Goal: Information Seeking & Learning: Learn about a topic

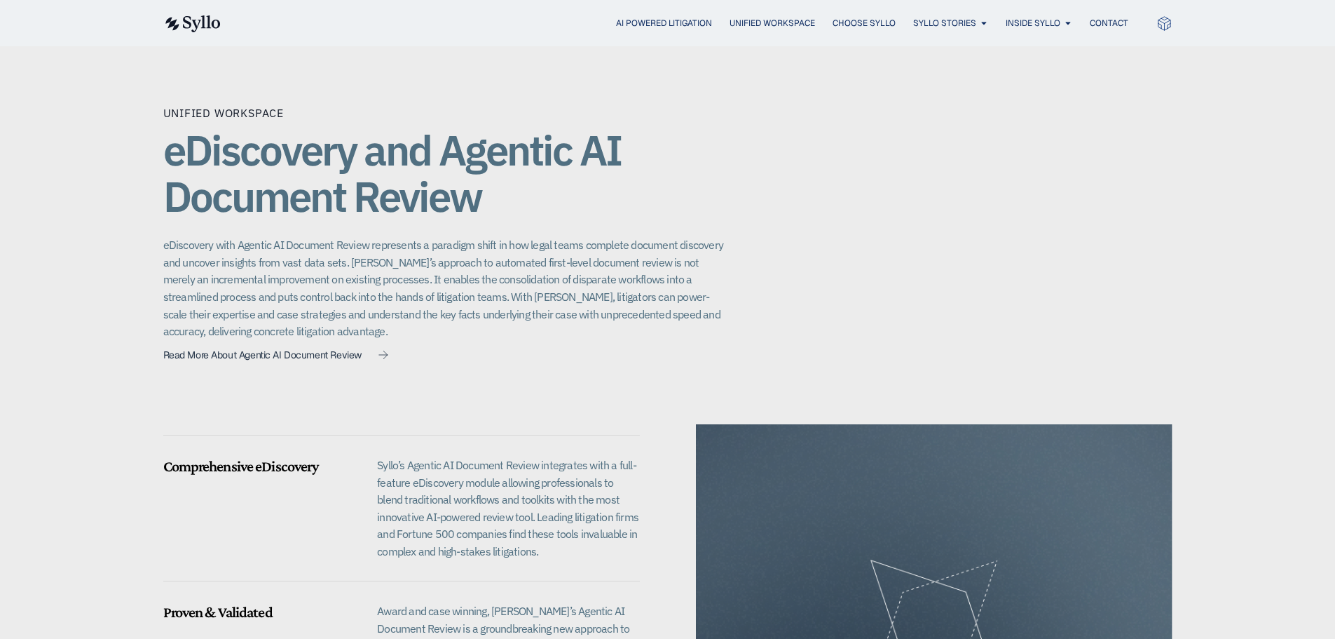
scroll to position [995, 0]
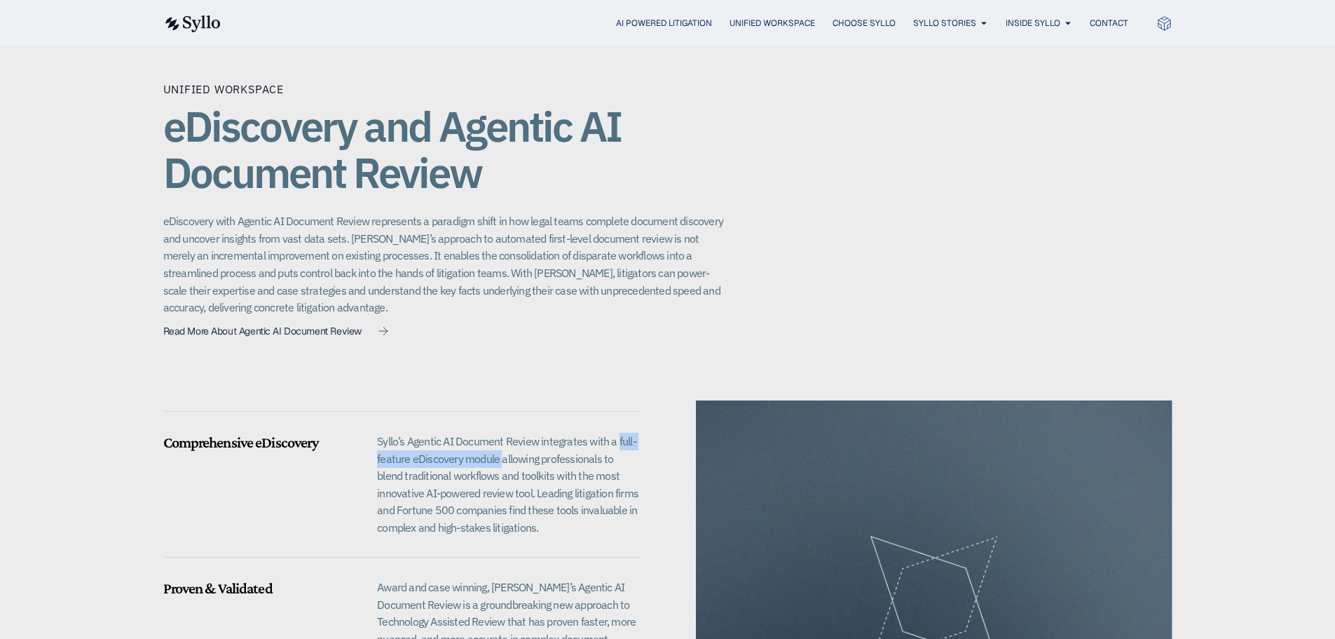
drag, startPoint x: 617, startPoint y: 423, endPoint x: 500, endPoint y: 448, distance: 118.9
click at [500, 448] on p "Syllo’s Agentic AI Document Review integrates with a full-feature eDiscovery mo…" at bounding box center [508, 484] width 262 height 104
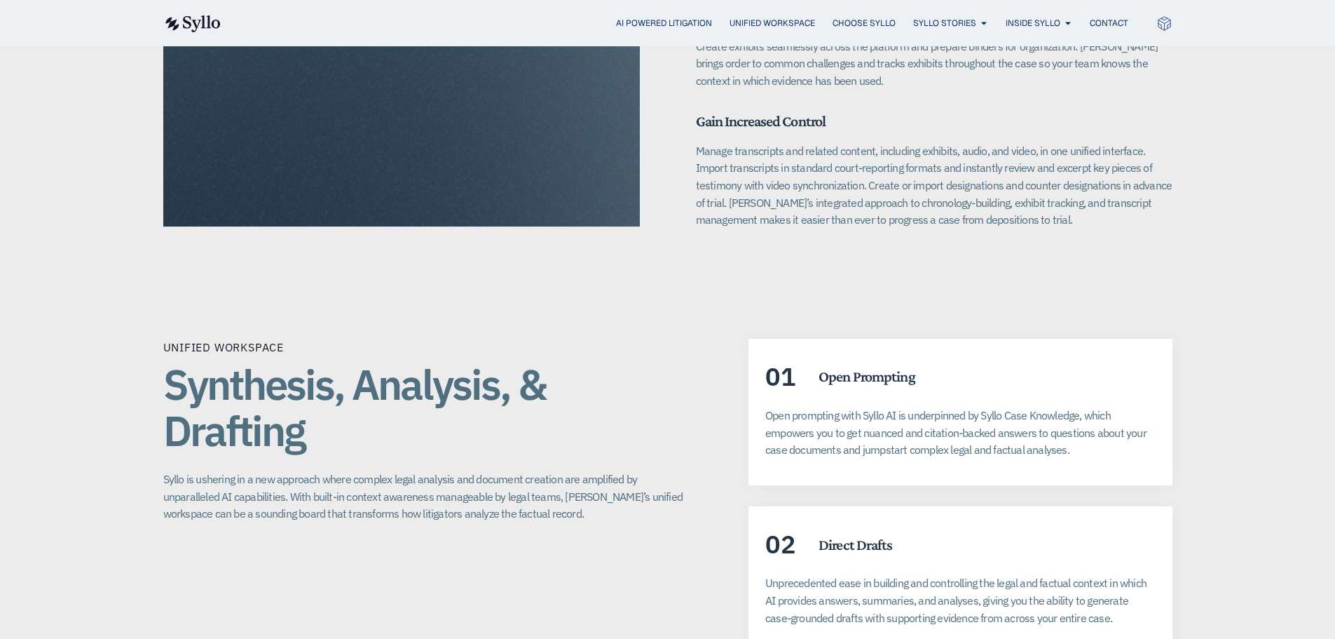
scroll to position [2447, 0]
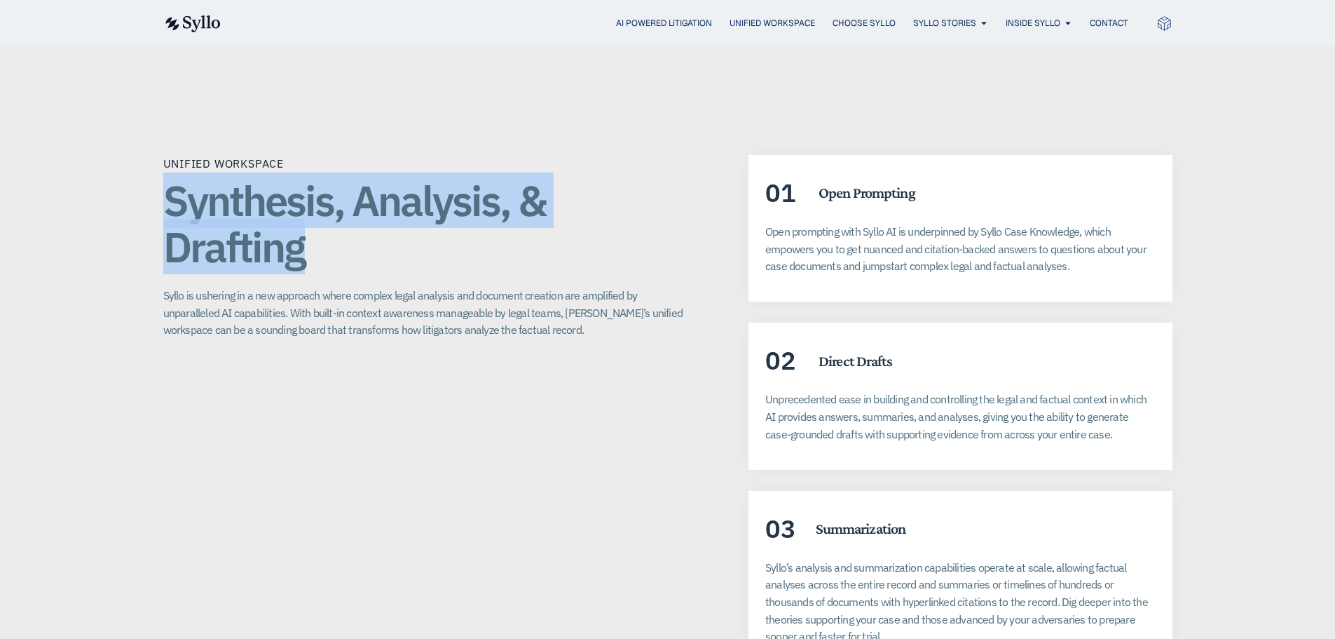
drag, startPoint x: 316, startPoint y: 238, endPoint x: 146, endPoint y: 192, distance: 176.3
click at [146, 192] on div "Unified Workspace Synthesis, Analysis, & Drafting Syllo is ushering in a new ap…" at bounding box center [667, 413] width 1335 height 629
copy h1 "Synthesis, Analysis, & Drafting"
click at [872, 27] on span "Choose Syllo" at bounding box center [864, 23] width 63 height 13
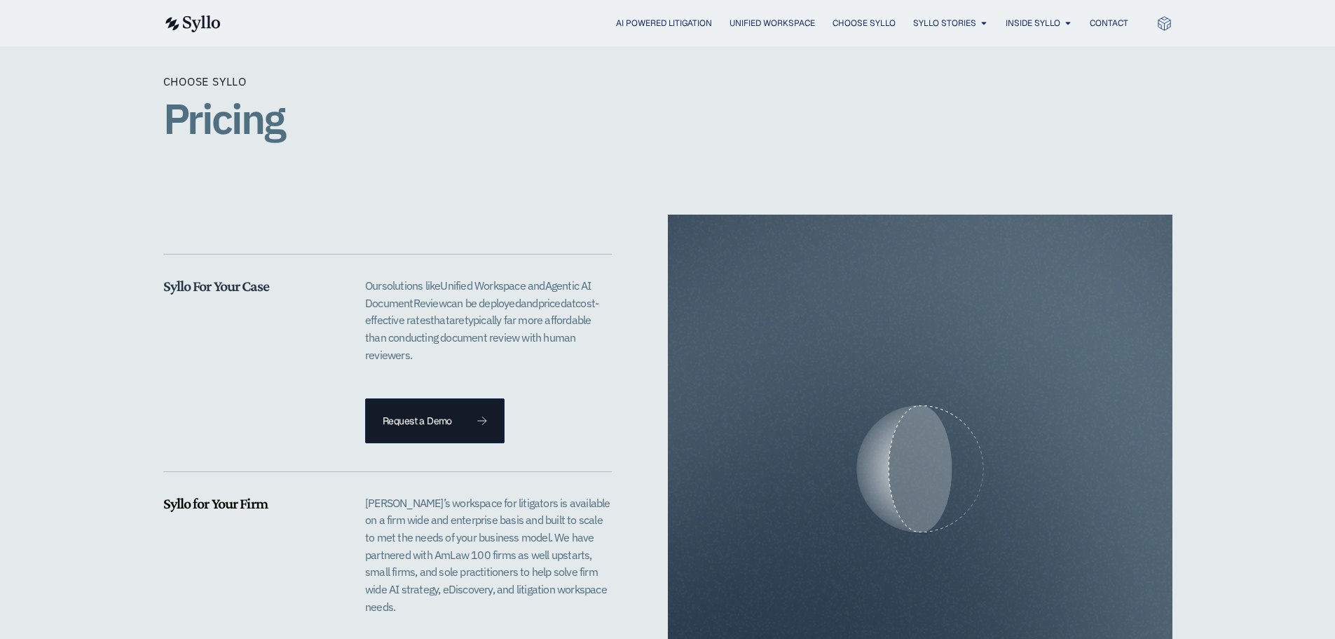
scroll to position [2804, 0]
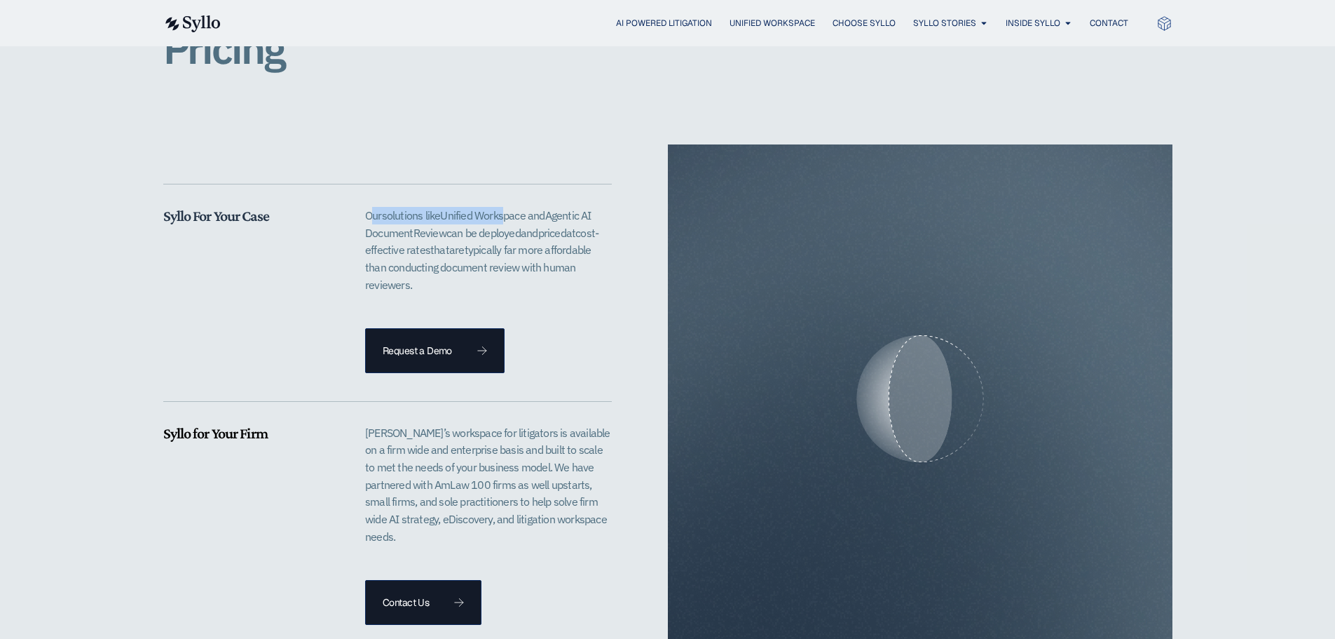
drag, startPoint x: 371, startPoint y: 193, endPoint x: 510, endPoint y: 192, distance: 138.8
click at [510, 208] on span "Our solutions like Unified Workspace and Agentic AI D ocument R eview can be de…" at bounding box center [481, 249] width 233 height 83
click at [526, 226] on span "and" at bounding box center [530, 233] width 18 height 14
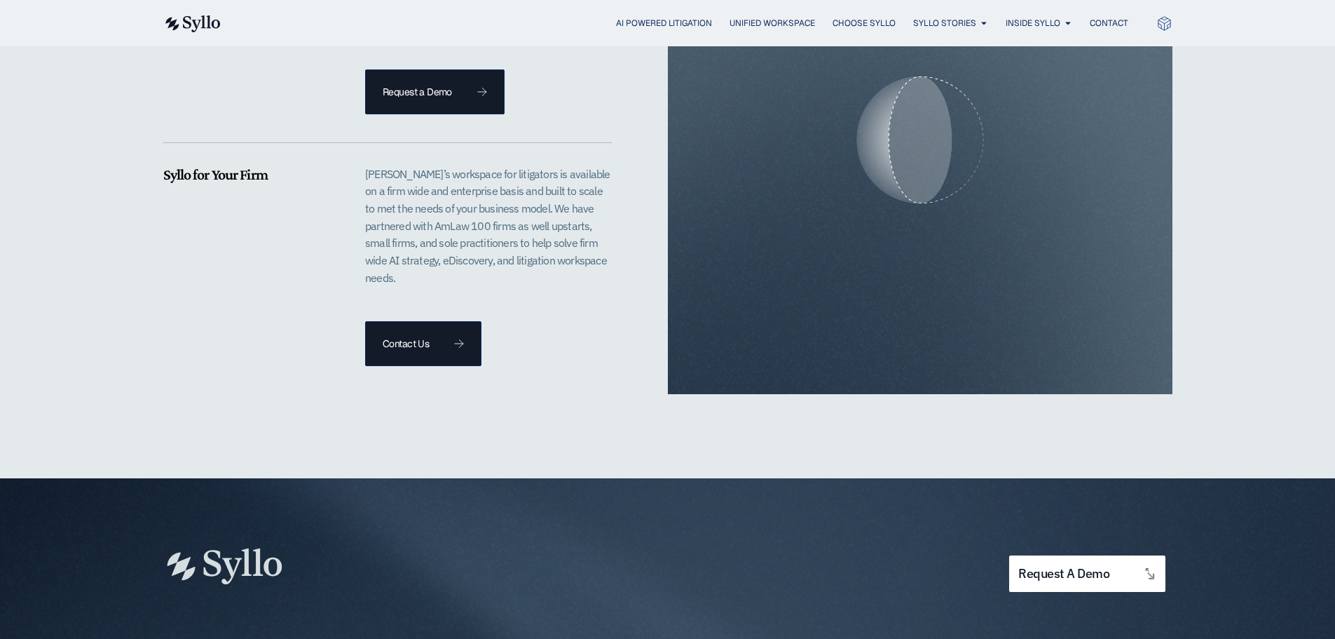
scroll to position [2981, 0]
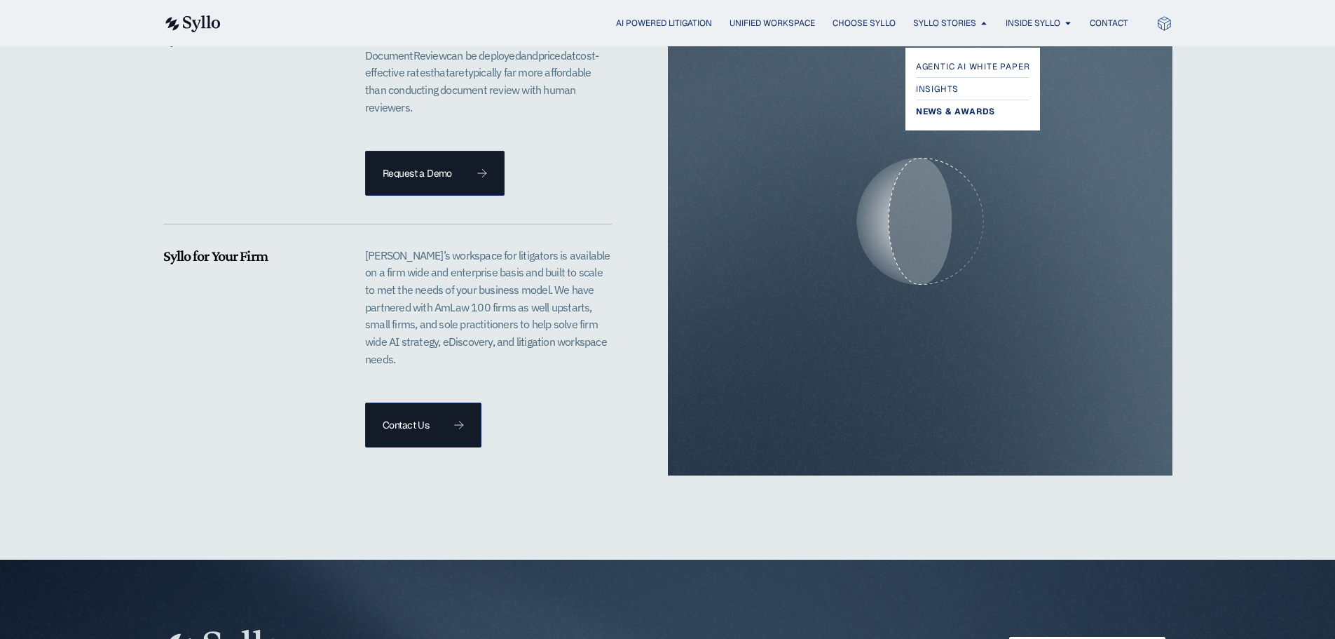
click at [958, 111] on span "News & Awards" at bounding box center [955, 111] width 79 height 17
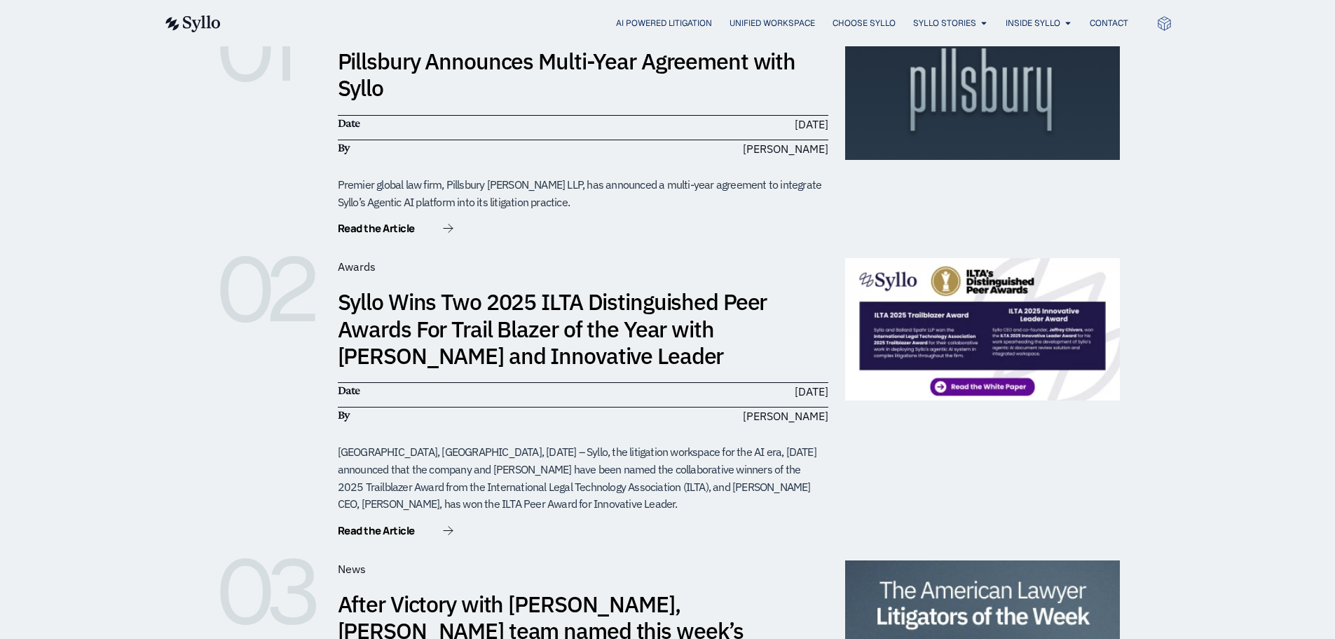
scroll to position [140, 0]
